Goal: Book appointment/travel/reservation

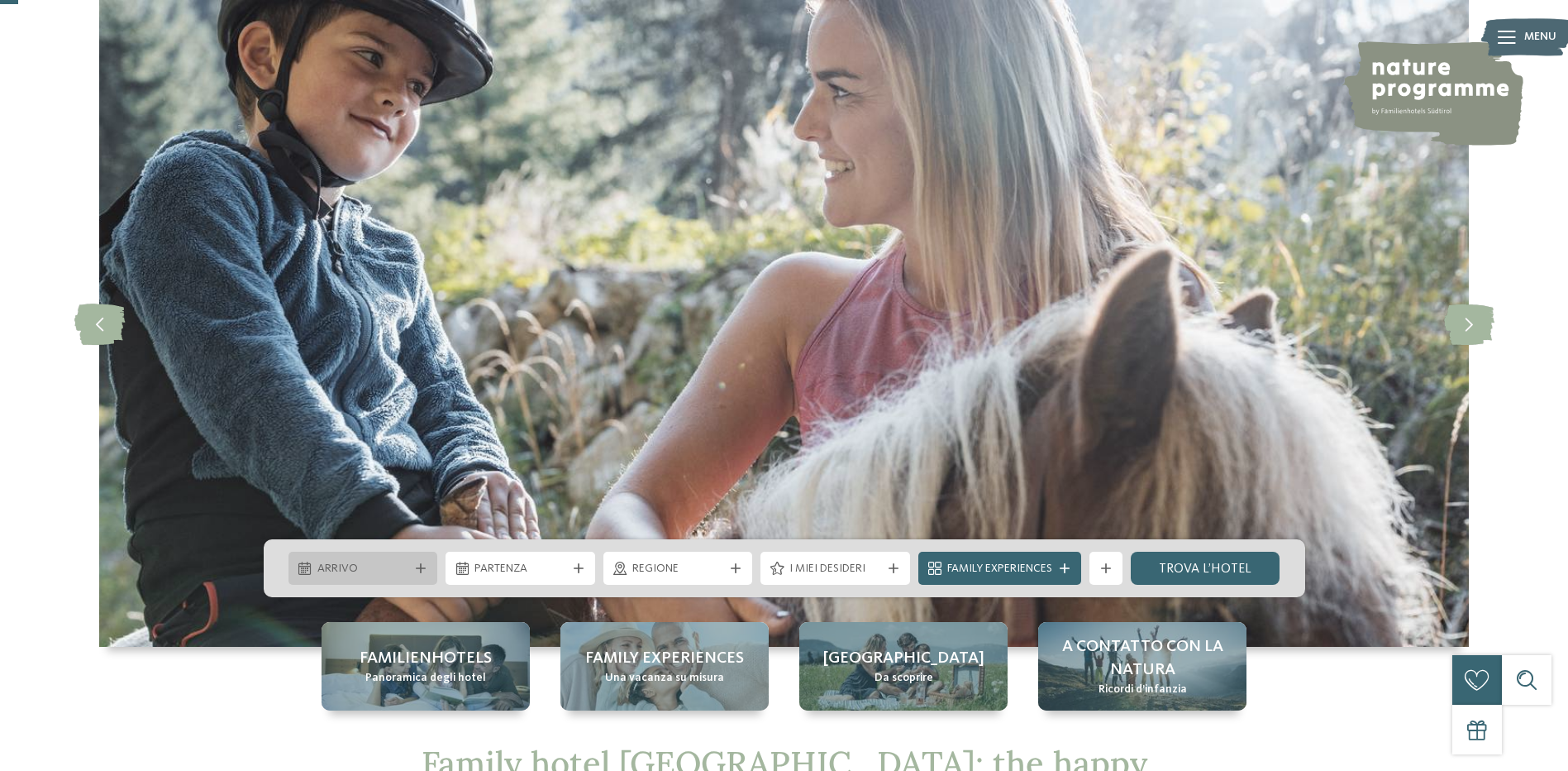
click at [362, 570] on span "Arrivo" at bounding box center [363, 568] width 91 height 17
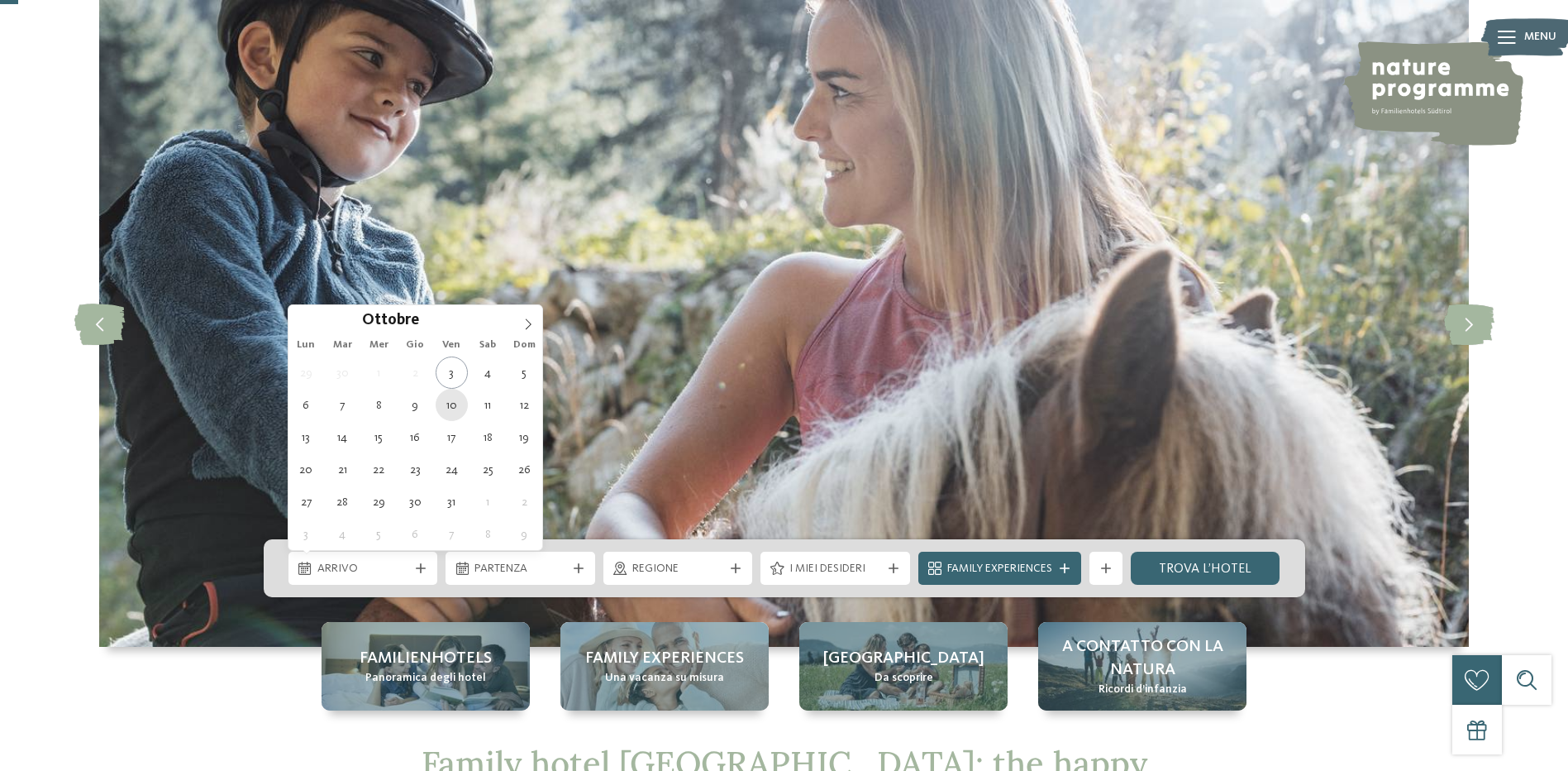
type div "10.10.2025"
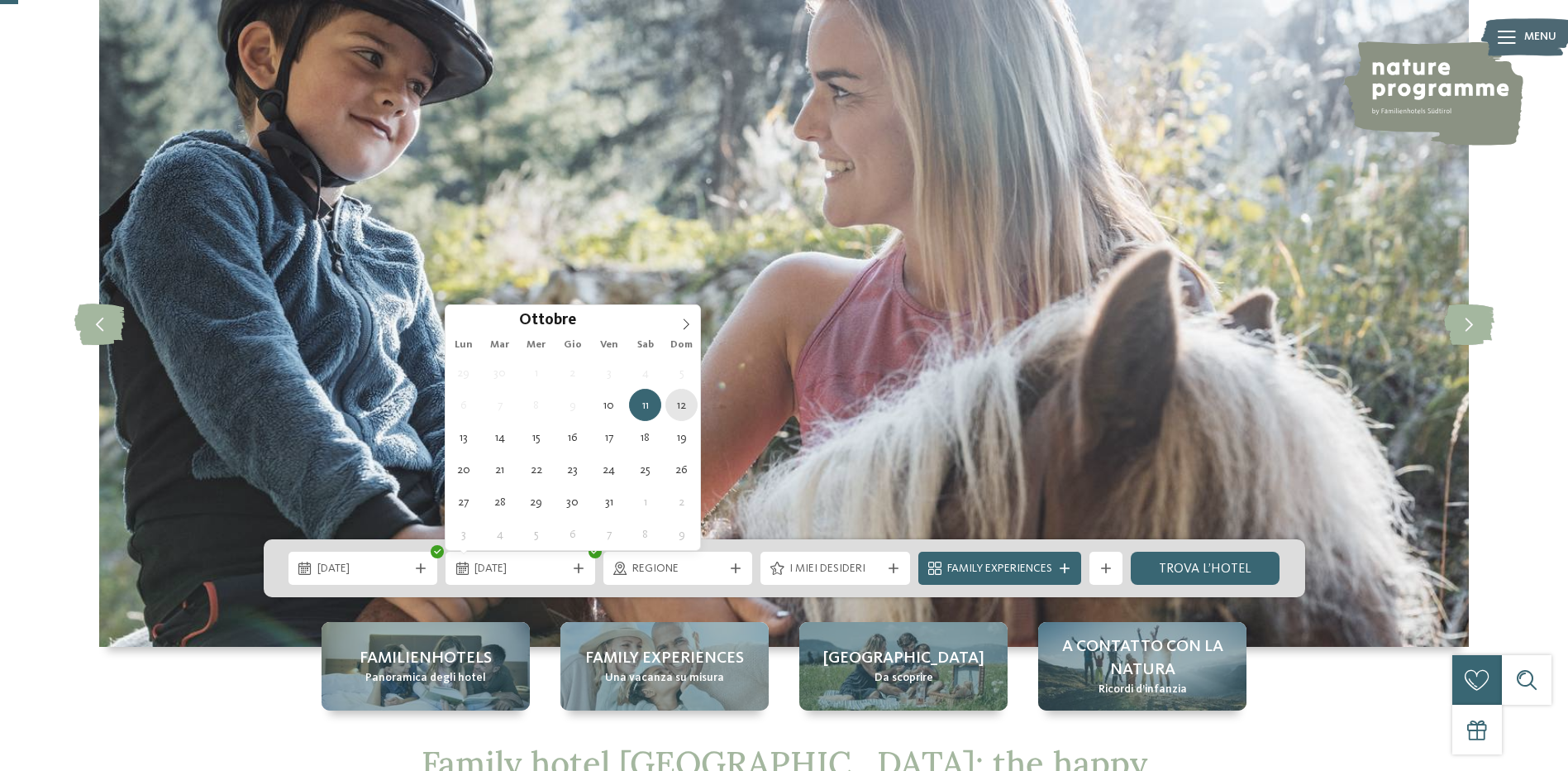
type div "12.10.2025"
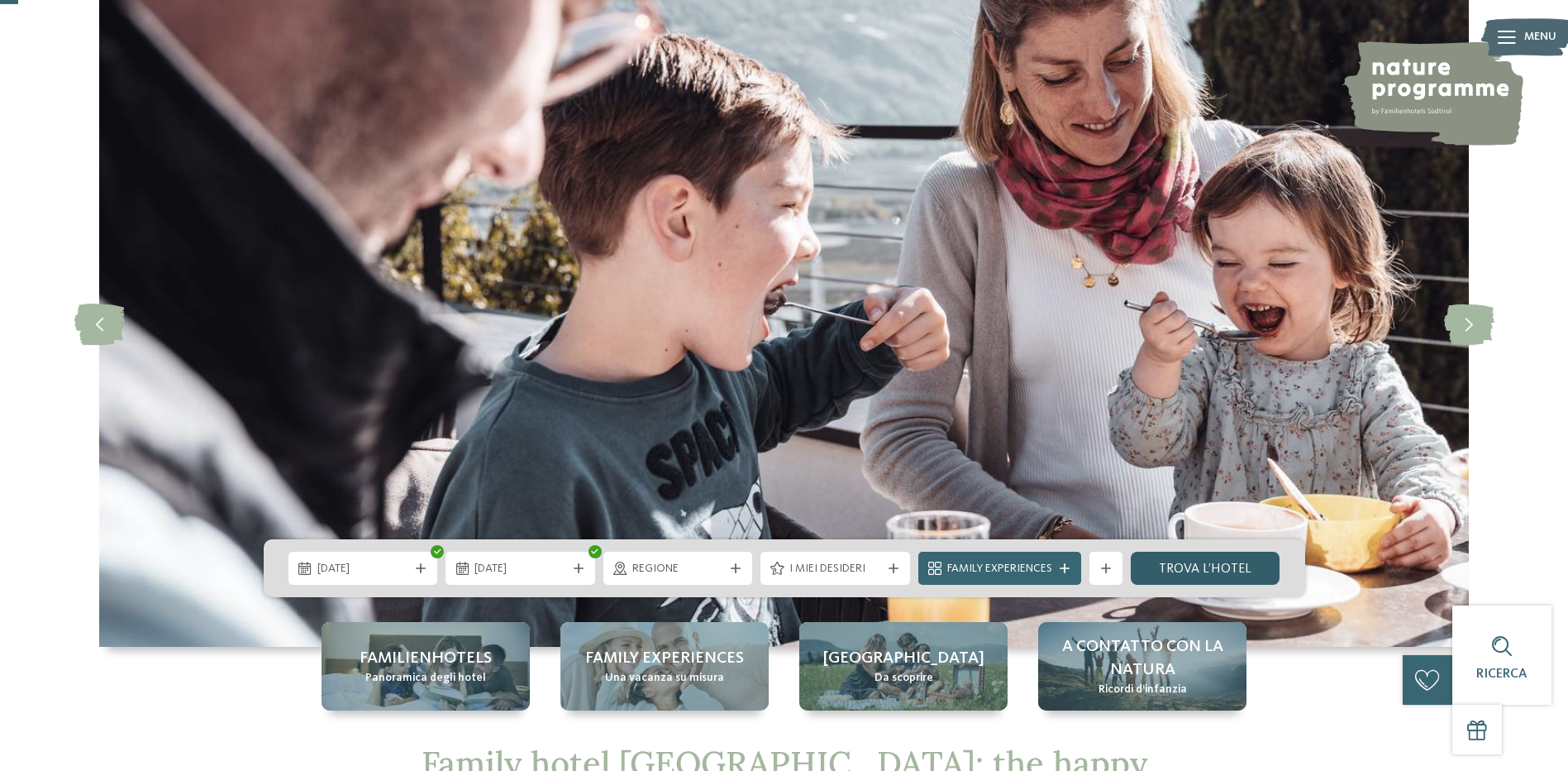
click at [1177, 567] on link "trova l’hotel" at bounding box center [1206, 567] width 150 height 33
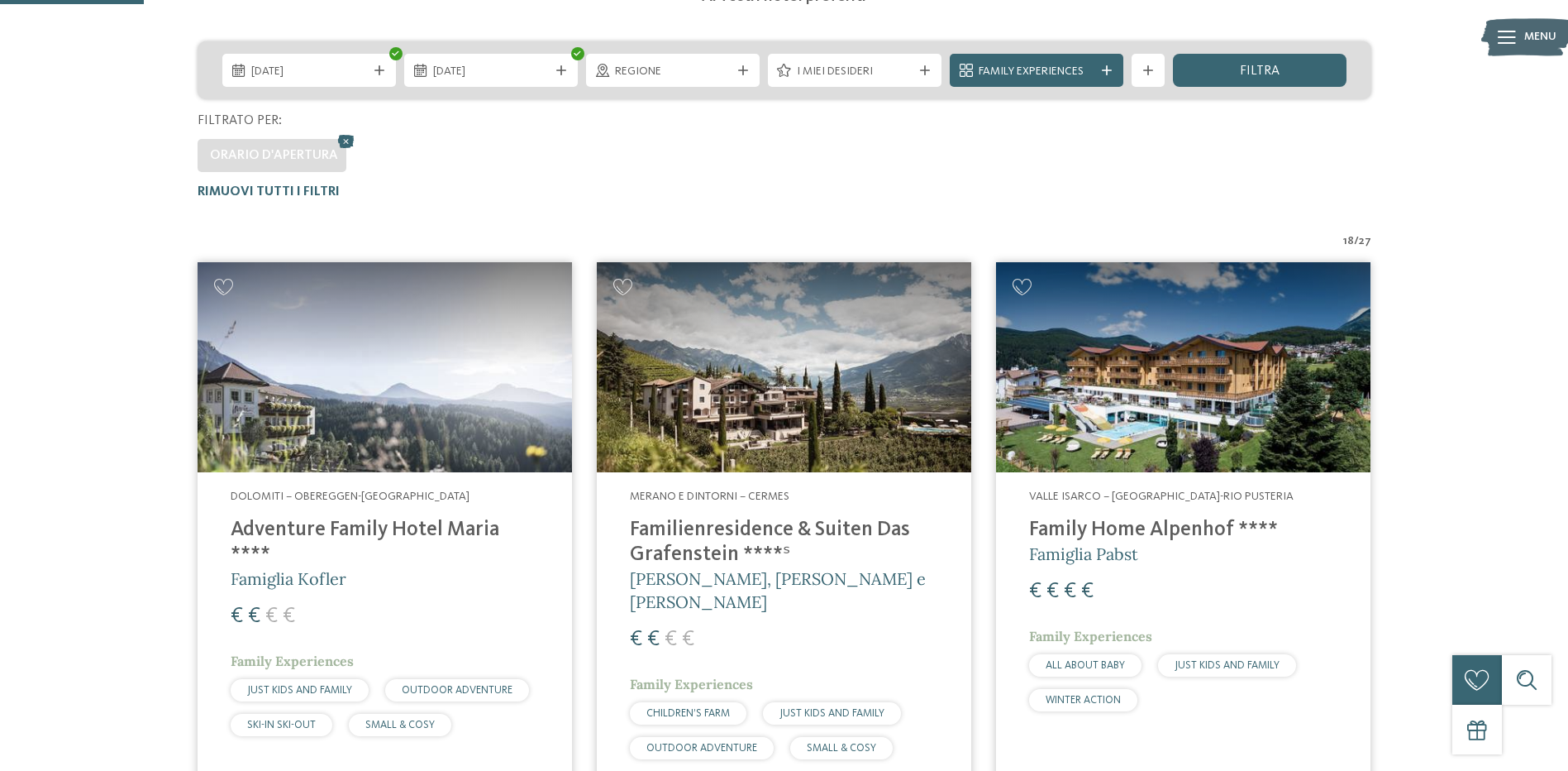
scroll to position [378, 0]
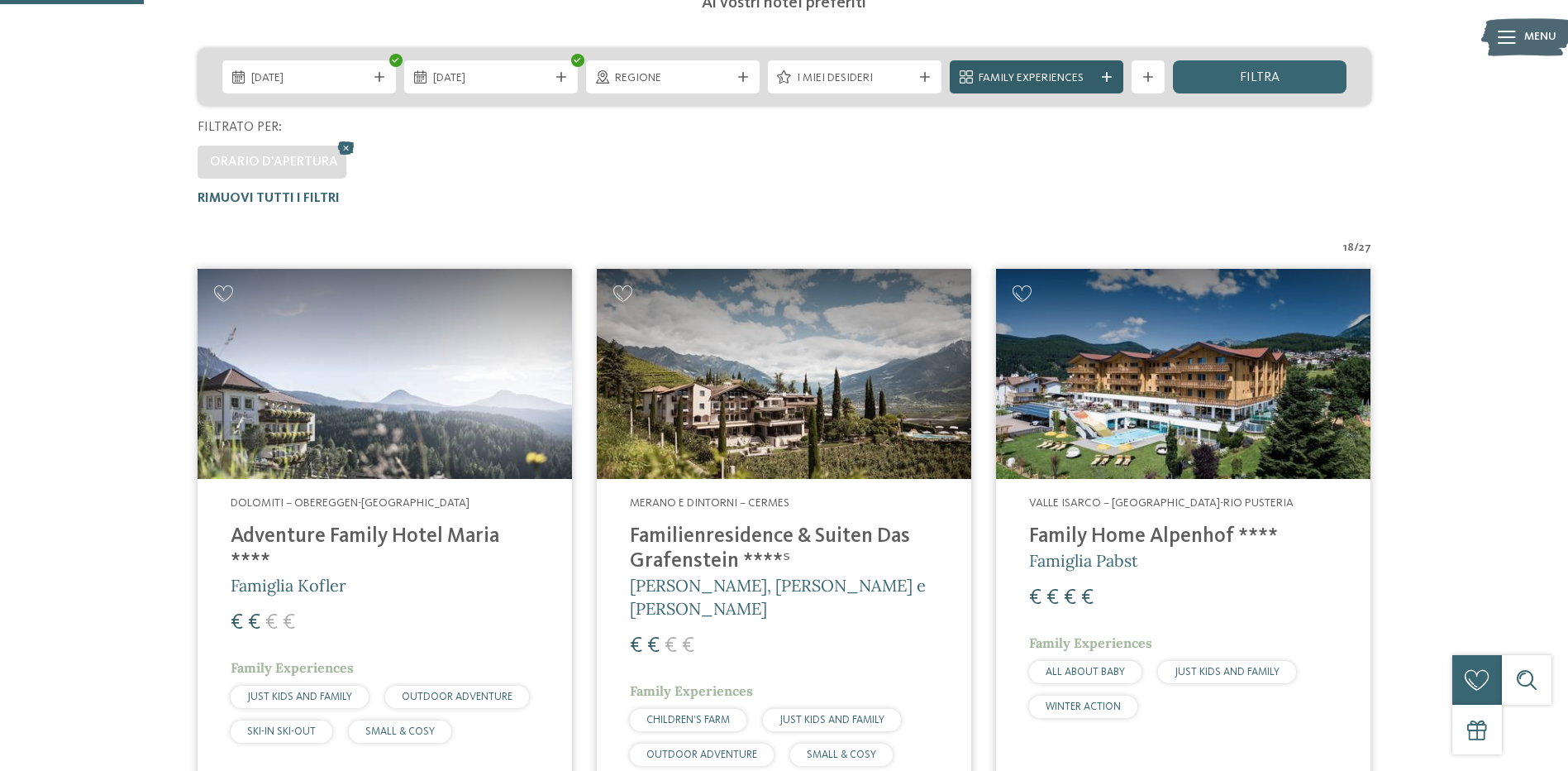
click at [1050, 77] on span "Family Experiences" at bounding box center [1037, 78] width 116 height 17
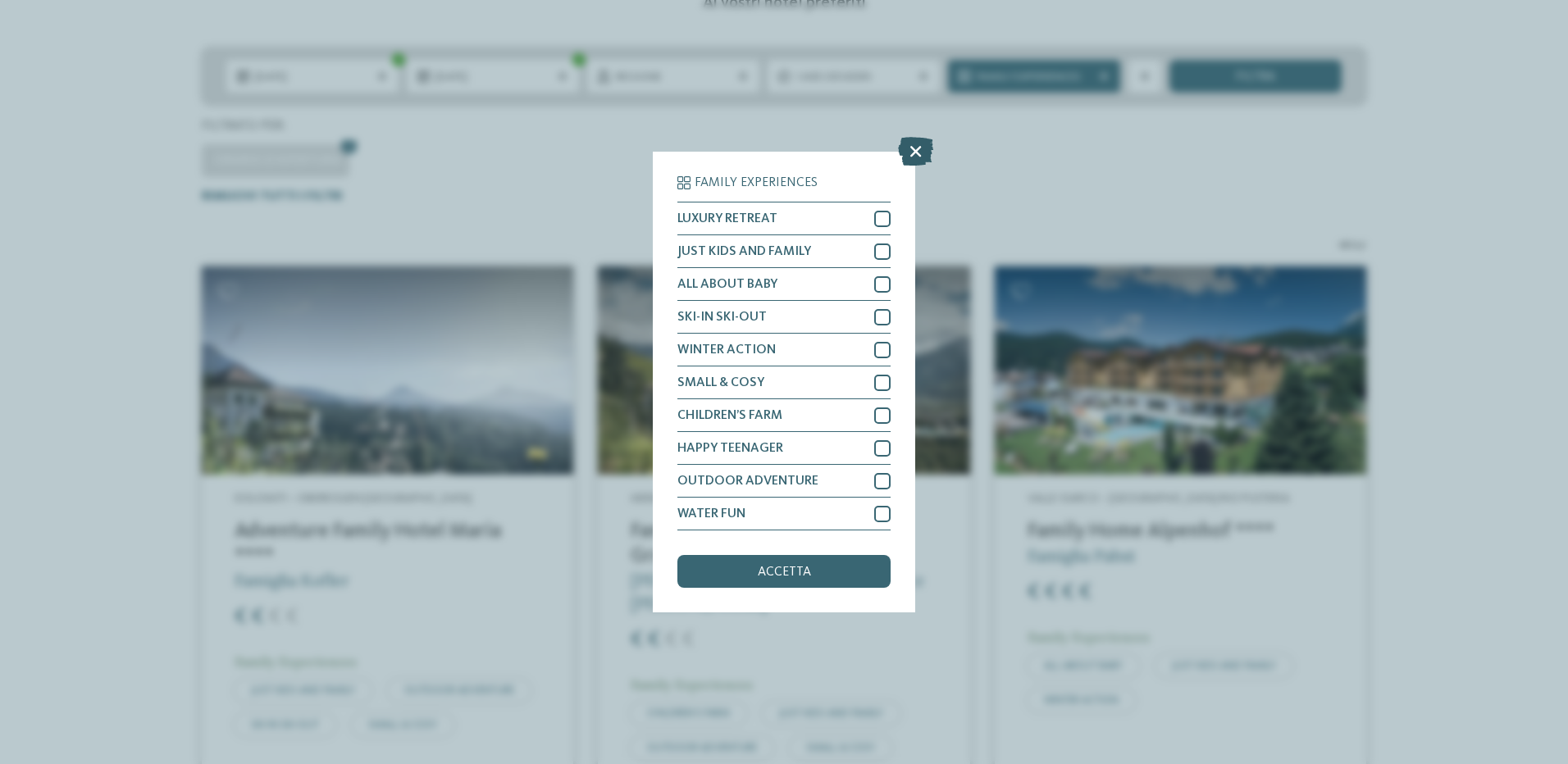
click at [911, 153] on icon at bounding box center [916, 151] width 35 height 29
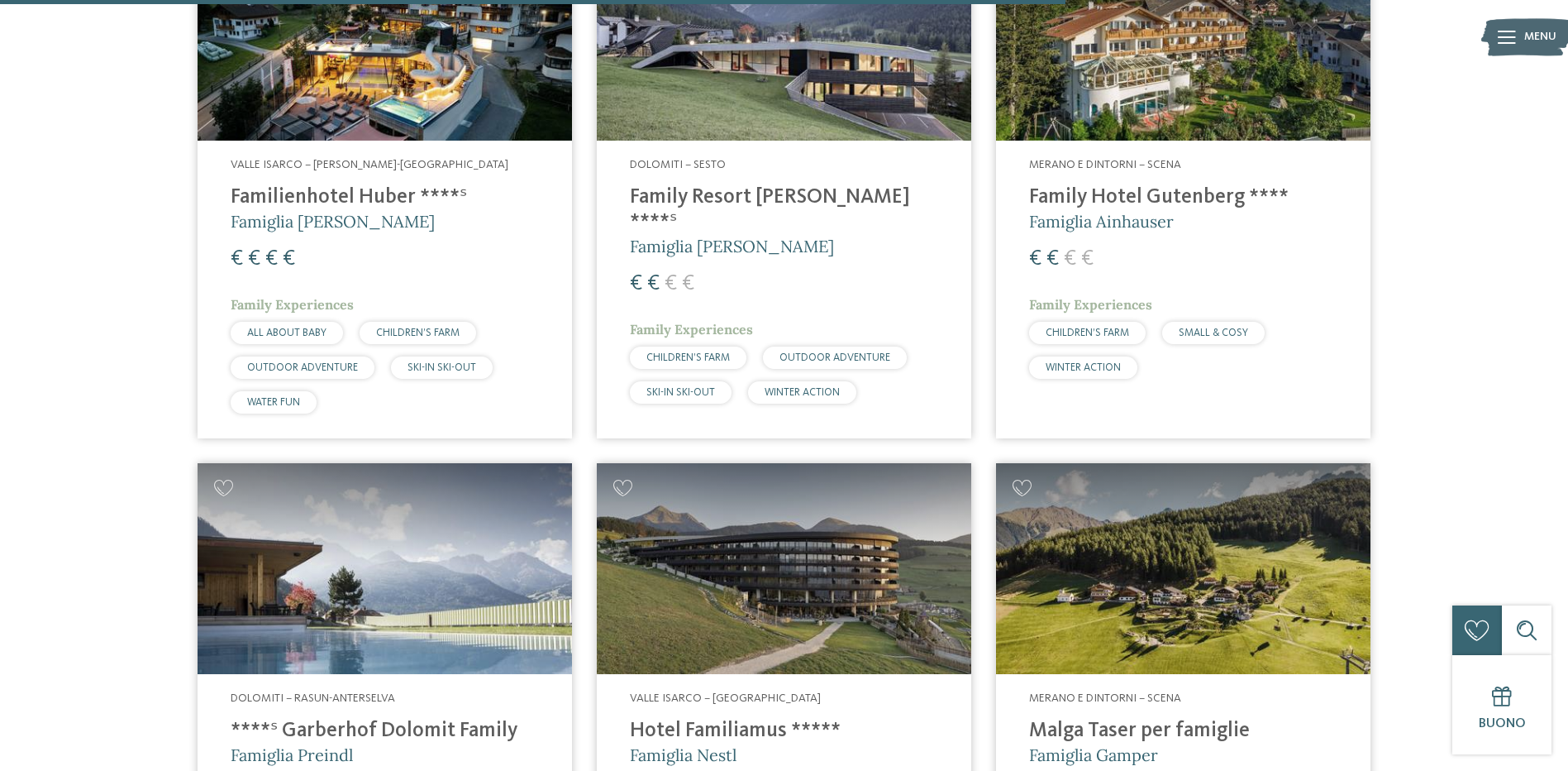
scroll to position [2776, 0]
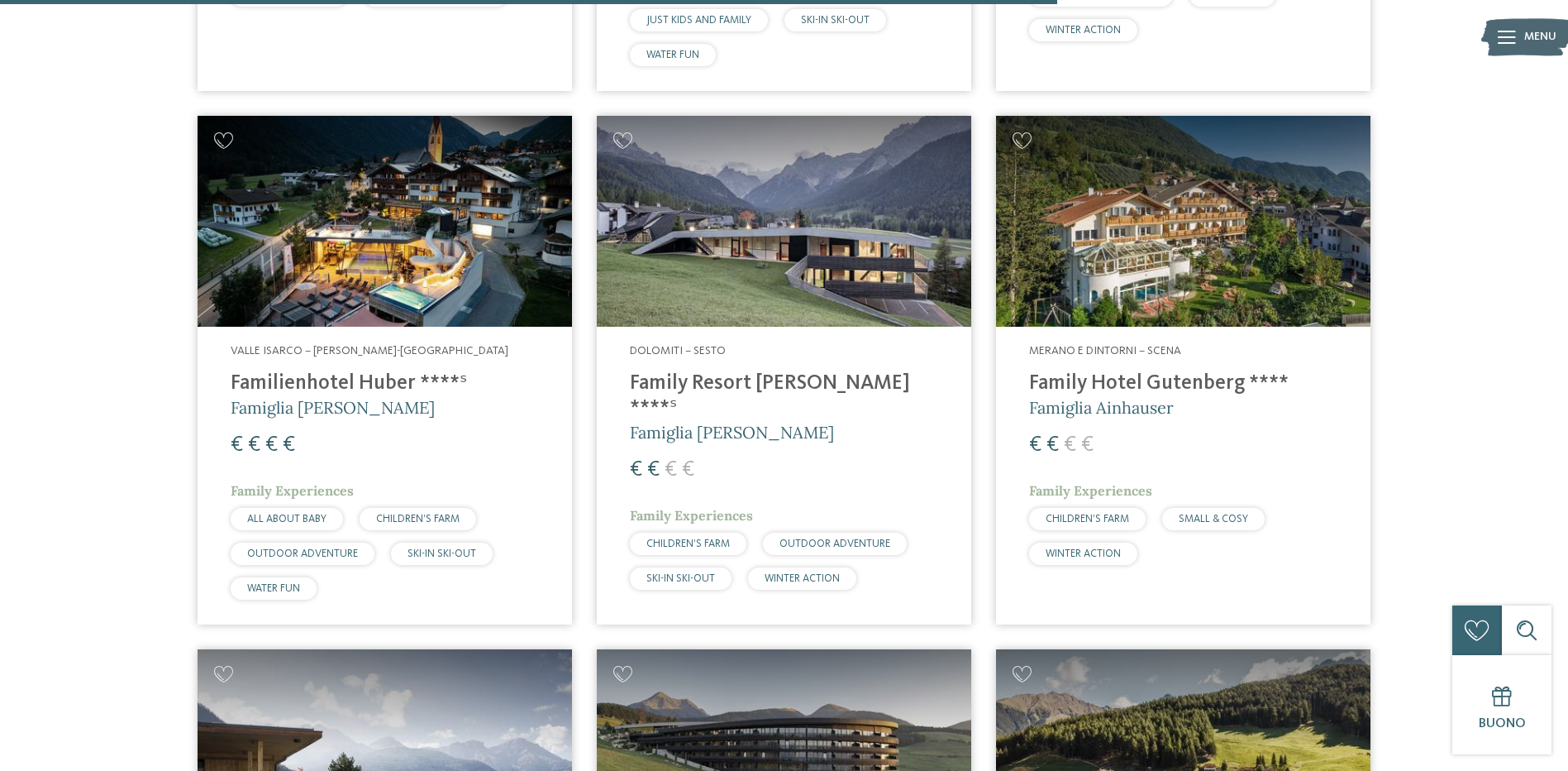
click at [723, 372] on h4 "Family Resort [PERSON_NAME] ****ˢ" at bounding box center [784, 396] width 309 height 50
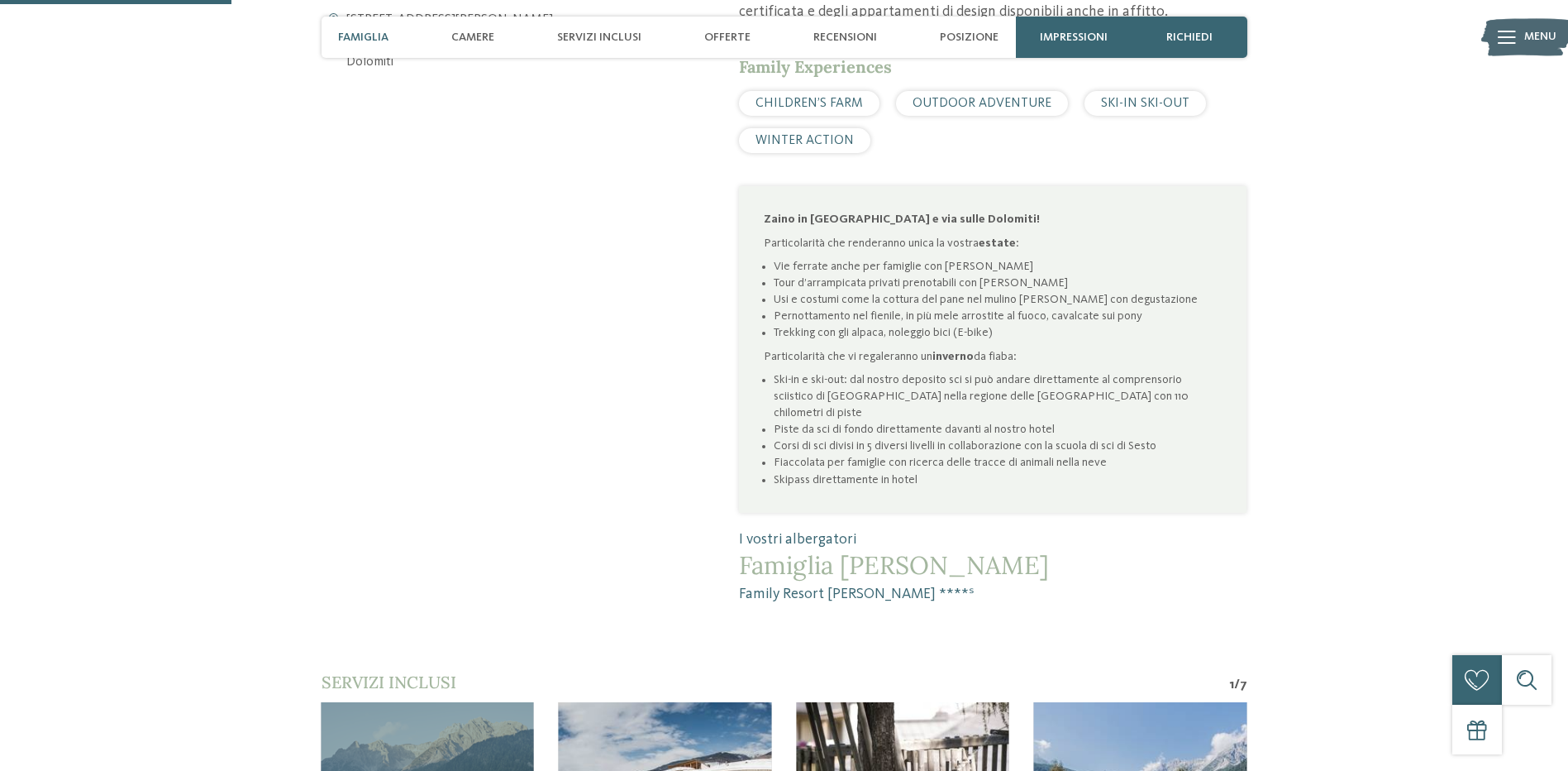
scroll to position [1157, 0]
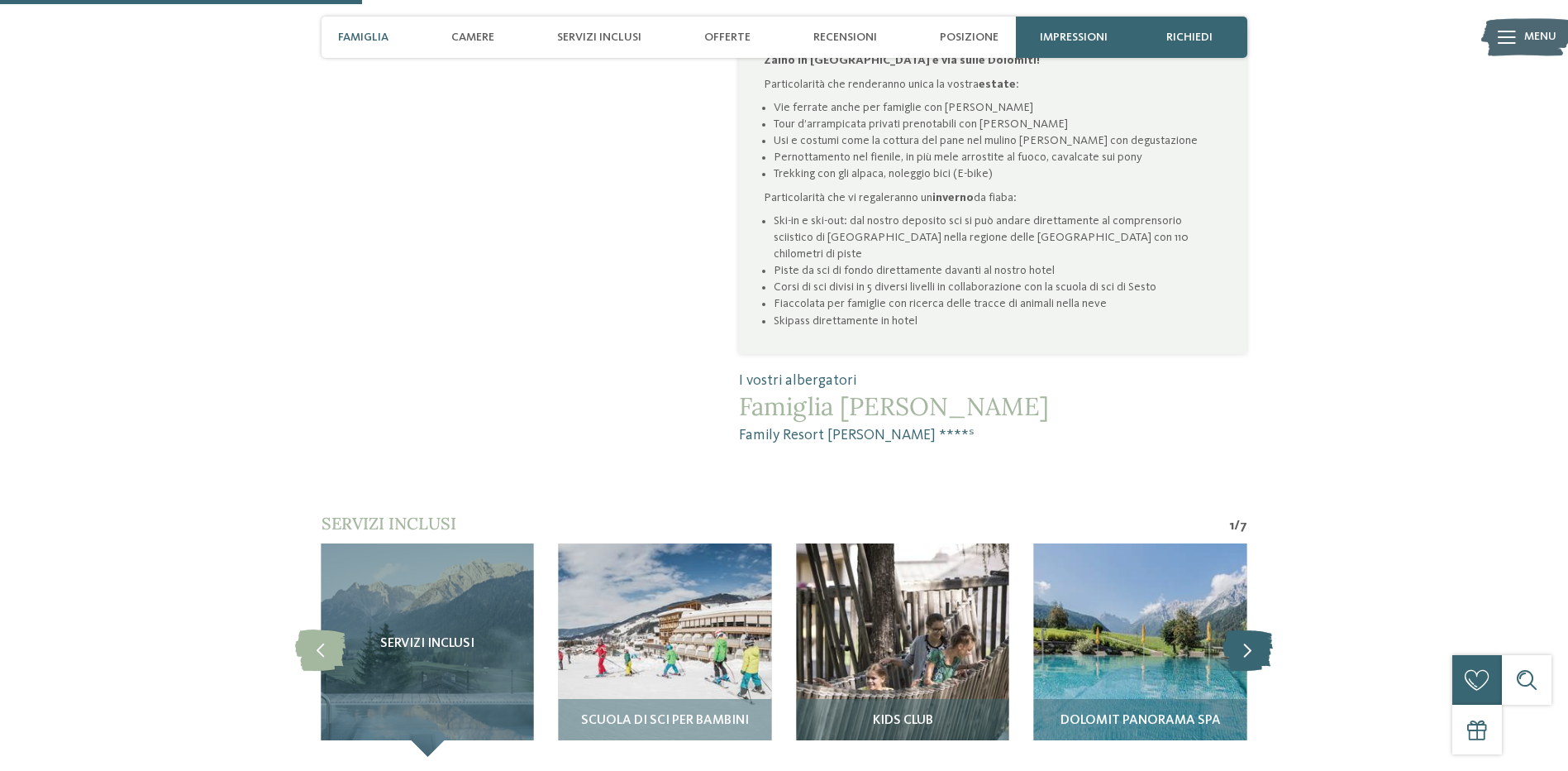
click at [1248, 630] on icon at bounding box center [1247, 651] width 51 height 42
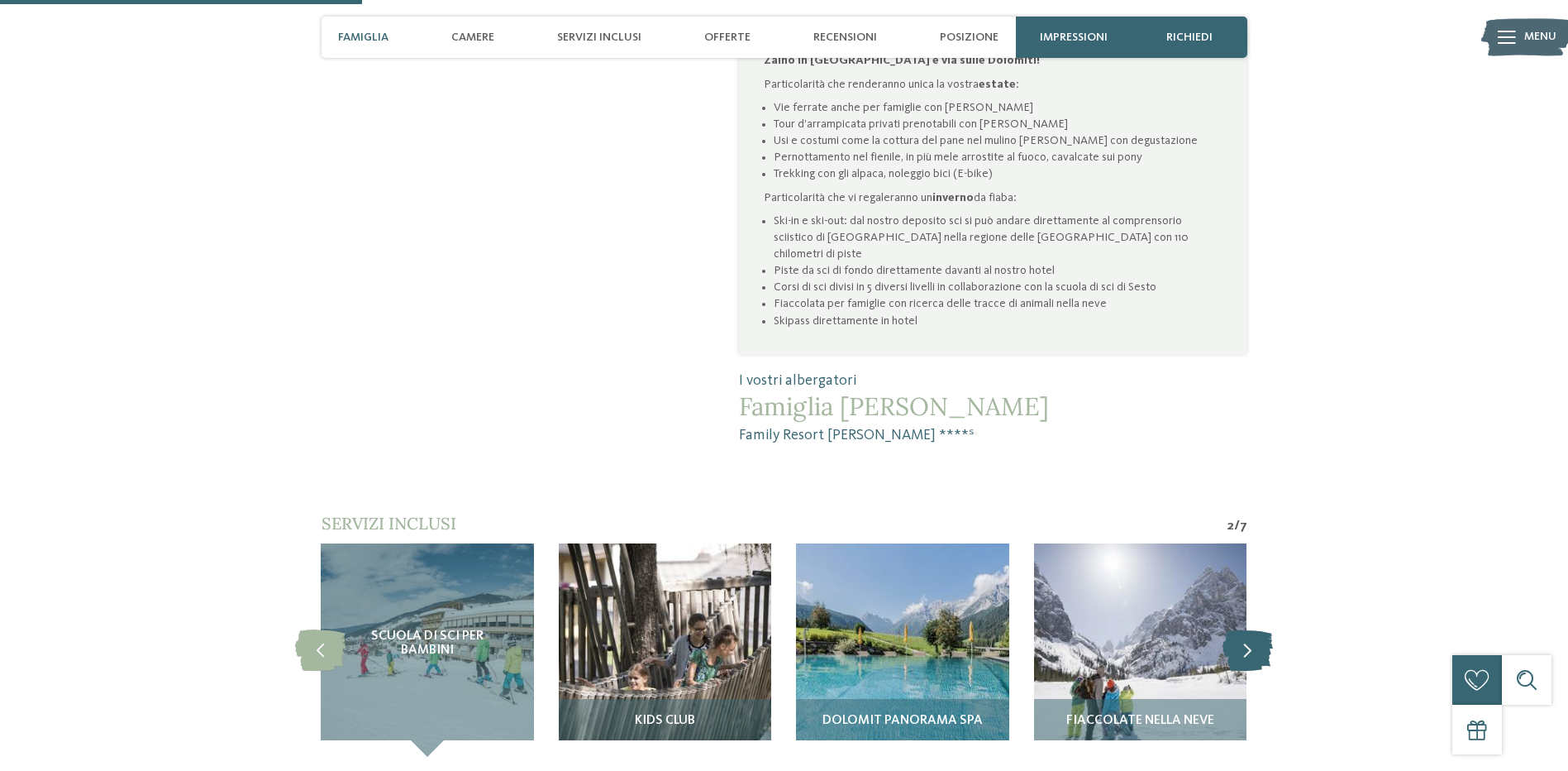
click at [1248, 630] on icon at bounding box center [1247, 651] width 51 height 42
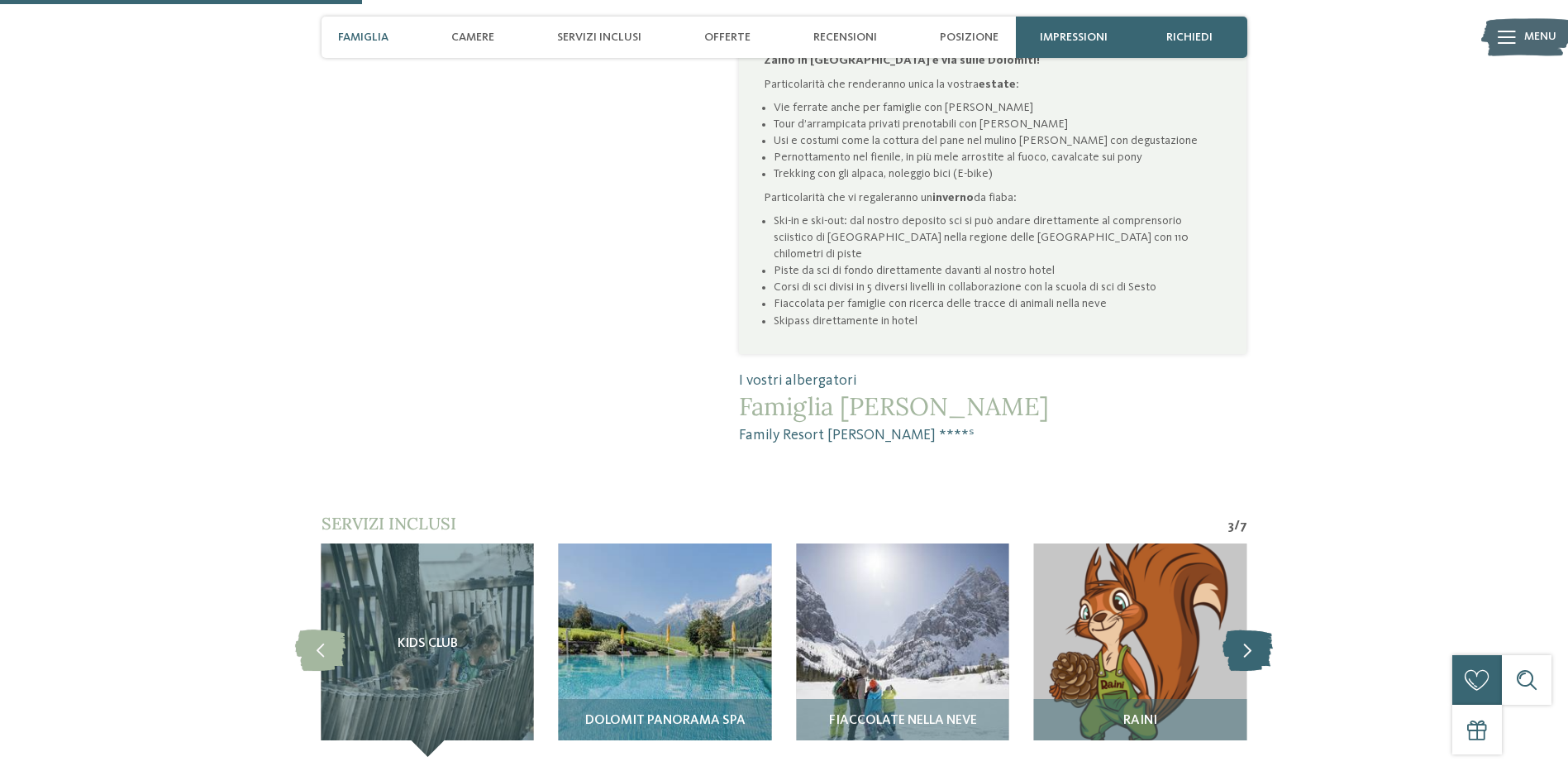
click at [1248, 630] on icon at bounding box center [1247, 651] width 51 height 42
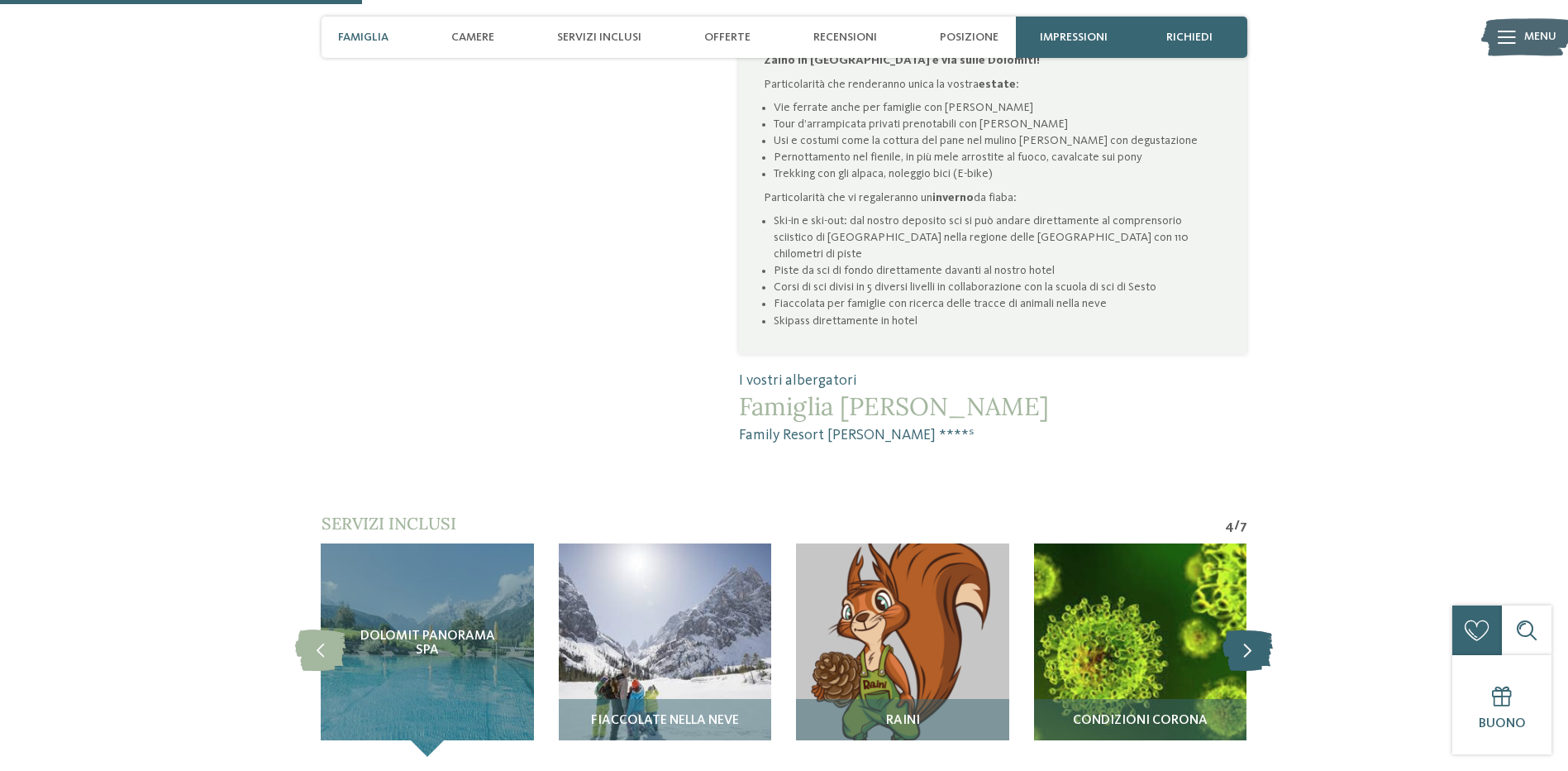
click at [1248, 630] on icon at bounding box center [1247, 651] width 51 height 42
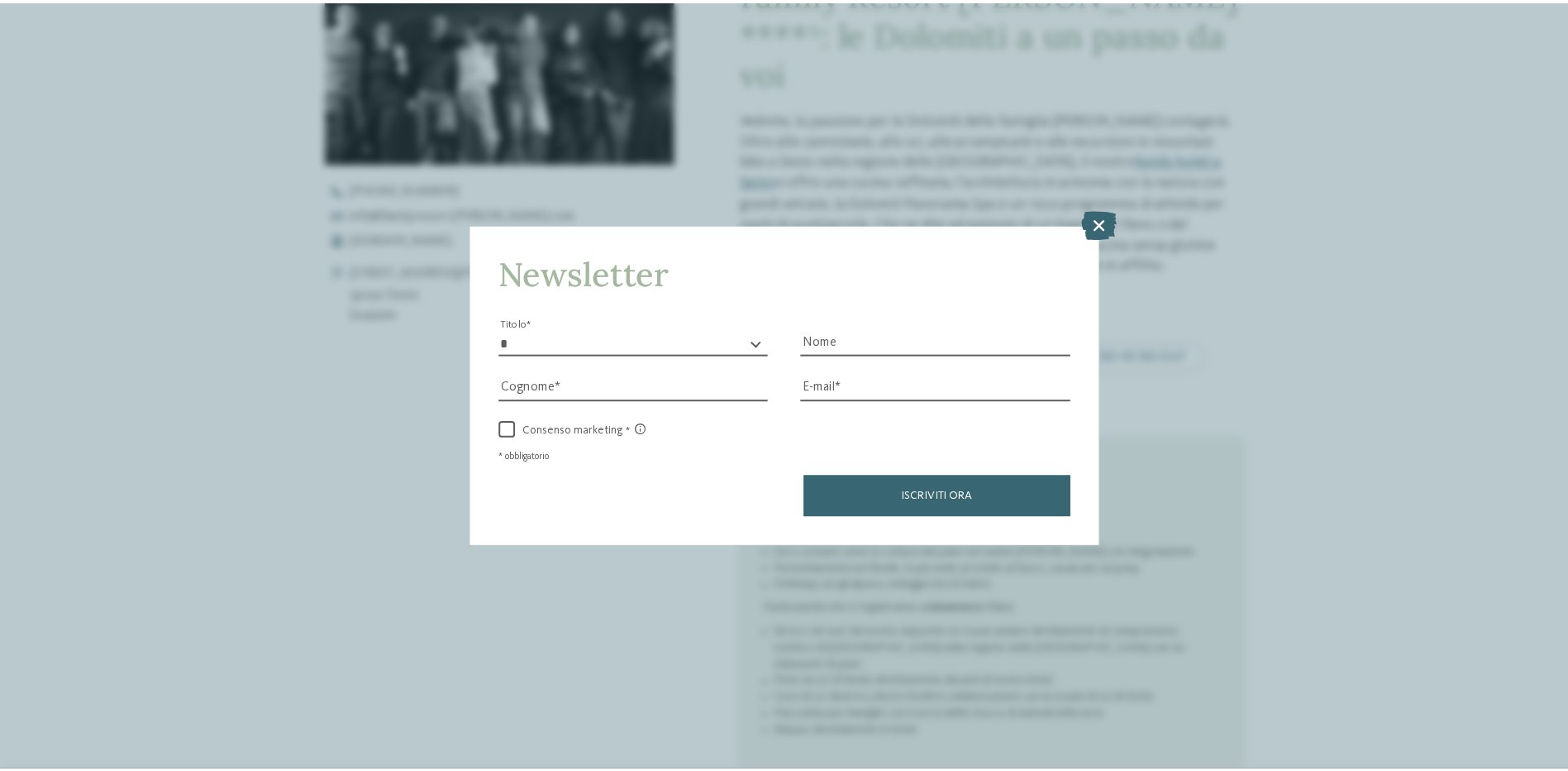
scroll to position [744, 0]
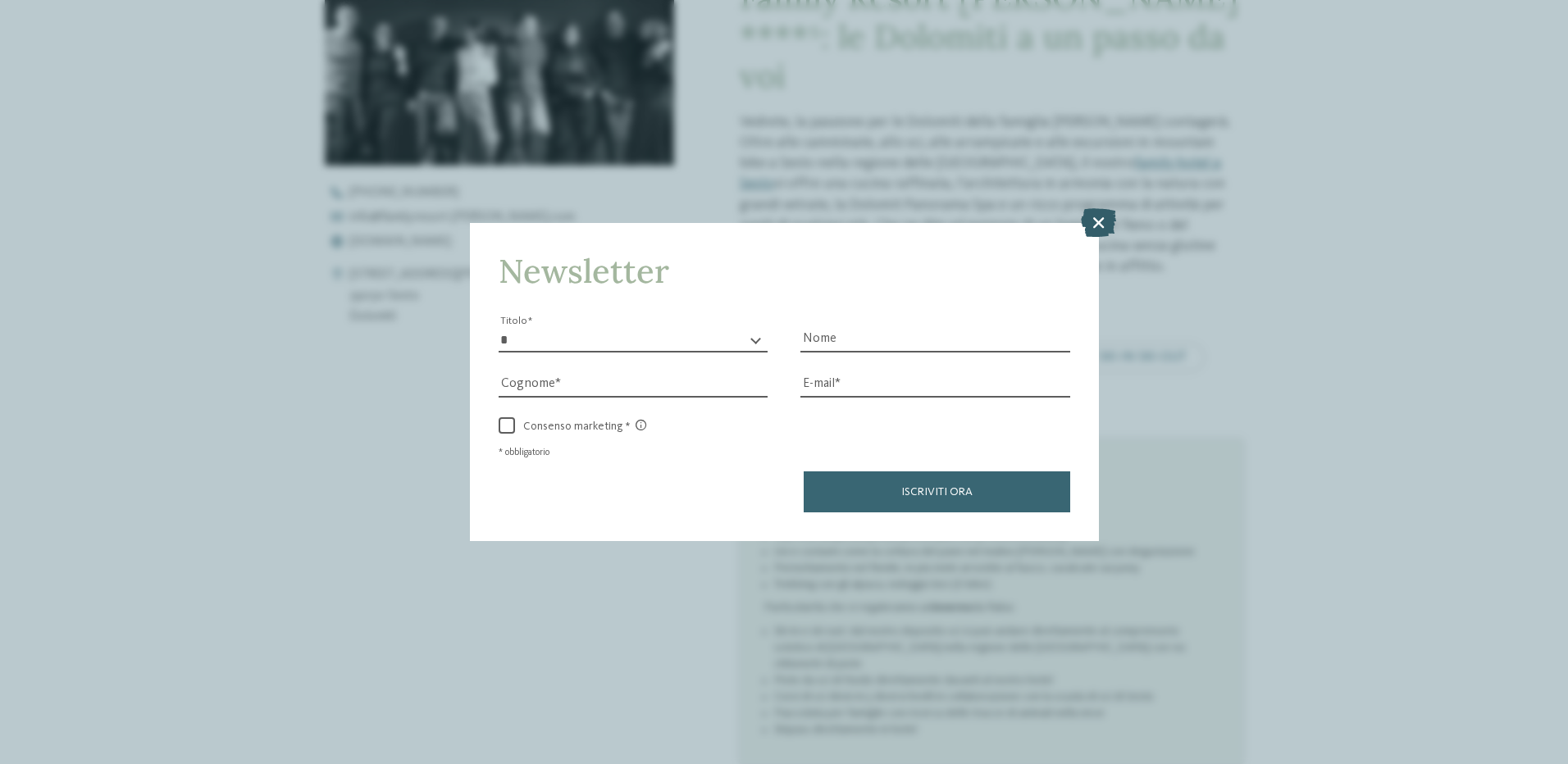
click at [1094, 223] on icon at bounding box center [1098, 222] width 35 height 29
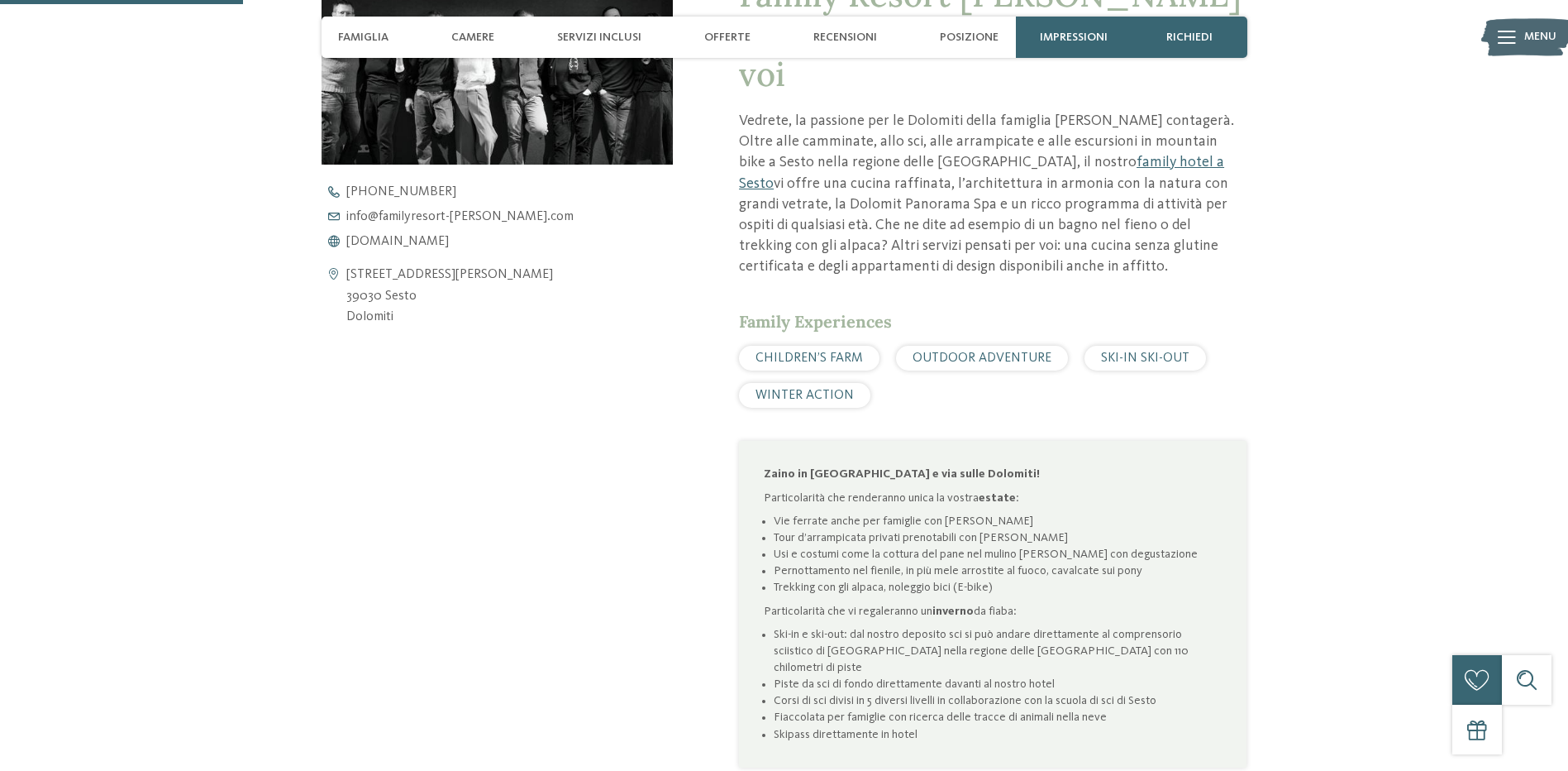
drag, startPoint x: 402, startPoint y: 321, endPoint x: 320, endPoint y: 299, distance: 84.9
click at [320, 299] on div "Family Resort [PERSON_NAME] ****ˢ: le Dolomiti a un passo da voi Vedrete, la pa…" at bounding box center [784, 396] width 1124 height 926
copy div "[STREET_ADDRESS][PERSON_NAME]"
